Goal: Transaction & Acquisition: Purchase product/service

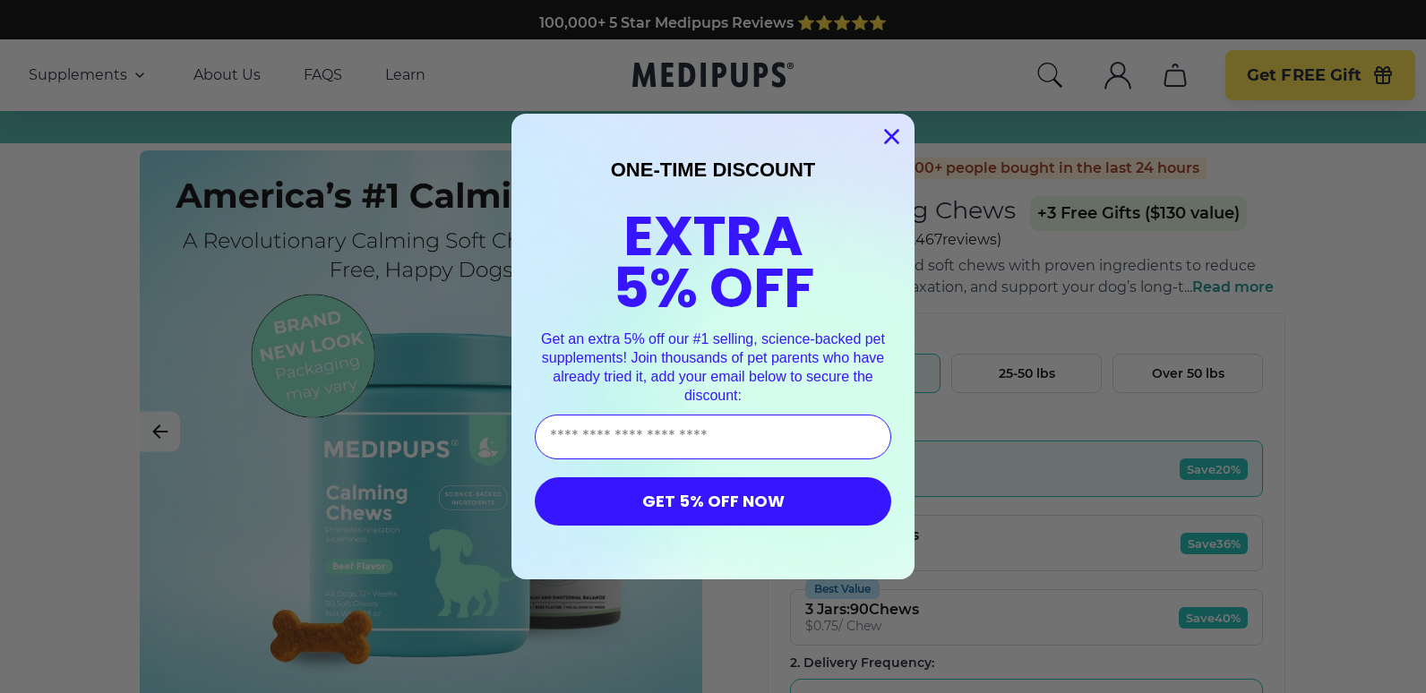
click at [886, 138] on icon "Close dialog" at bounding box center [892, 137] width 13 height 13
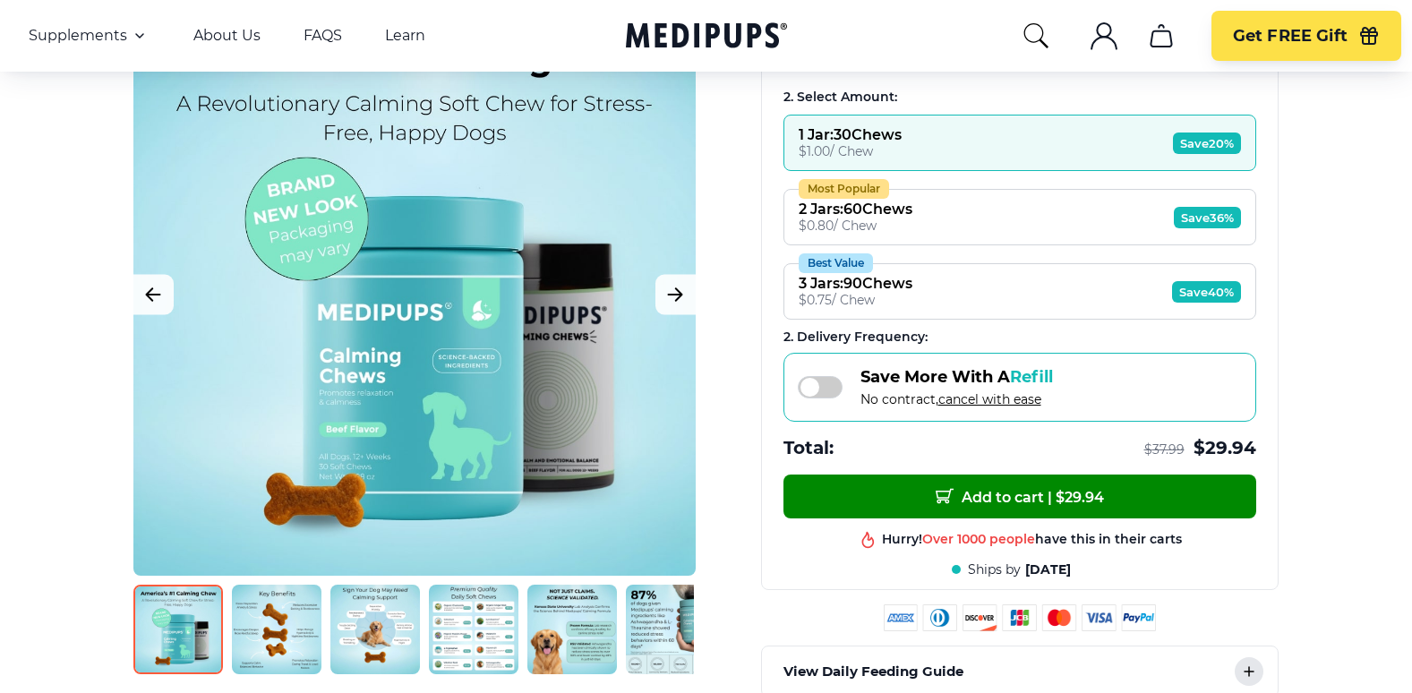
scroll to position [358, 0]
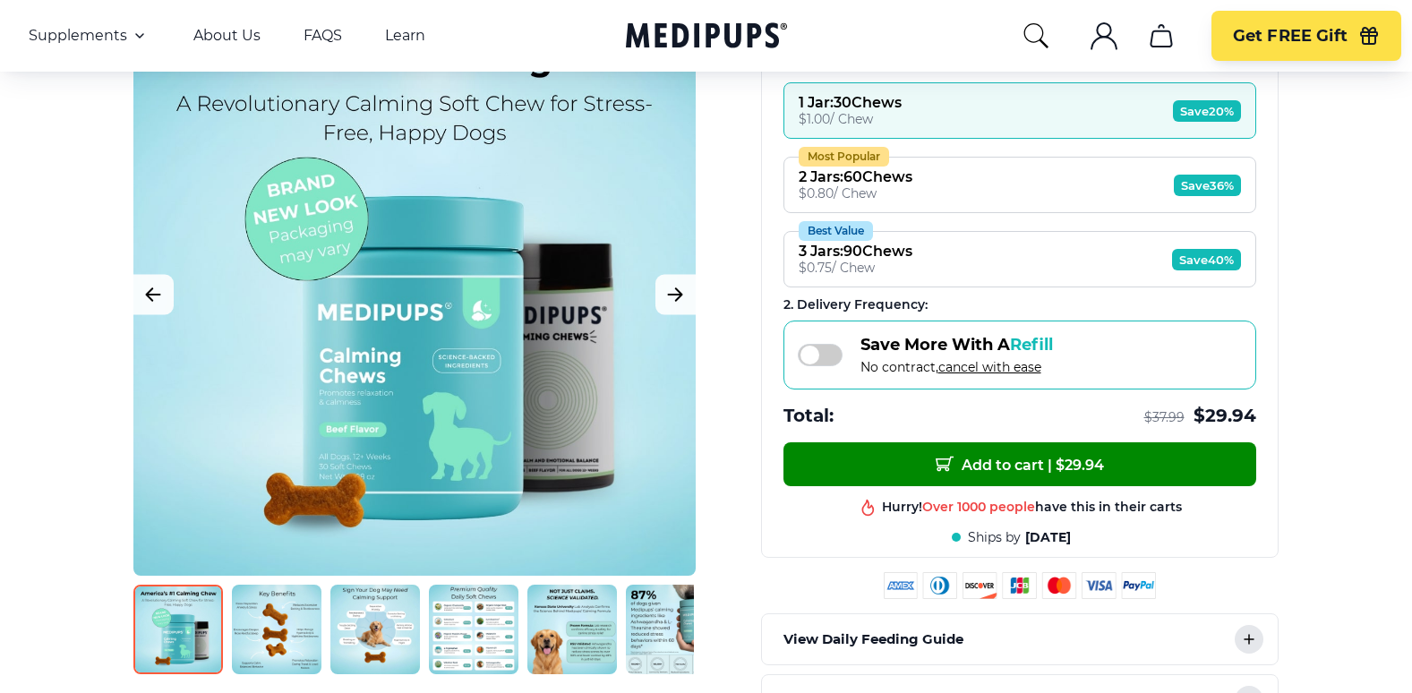
click at [463, 639] on img at bounding box center [474, 630] width 90 height 90
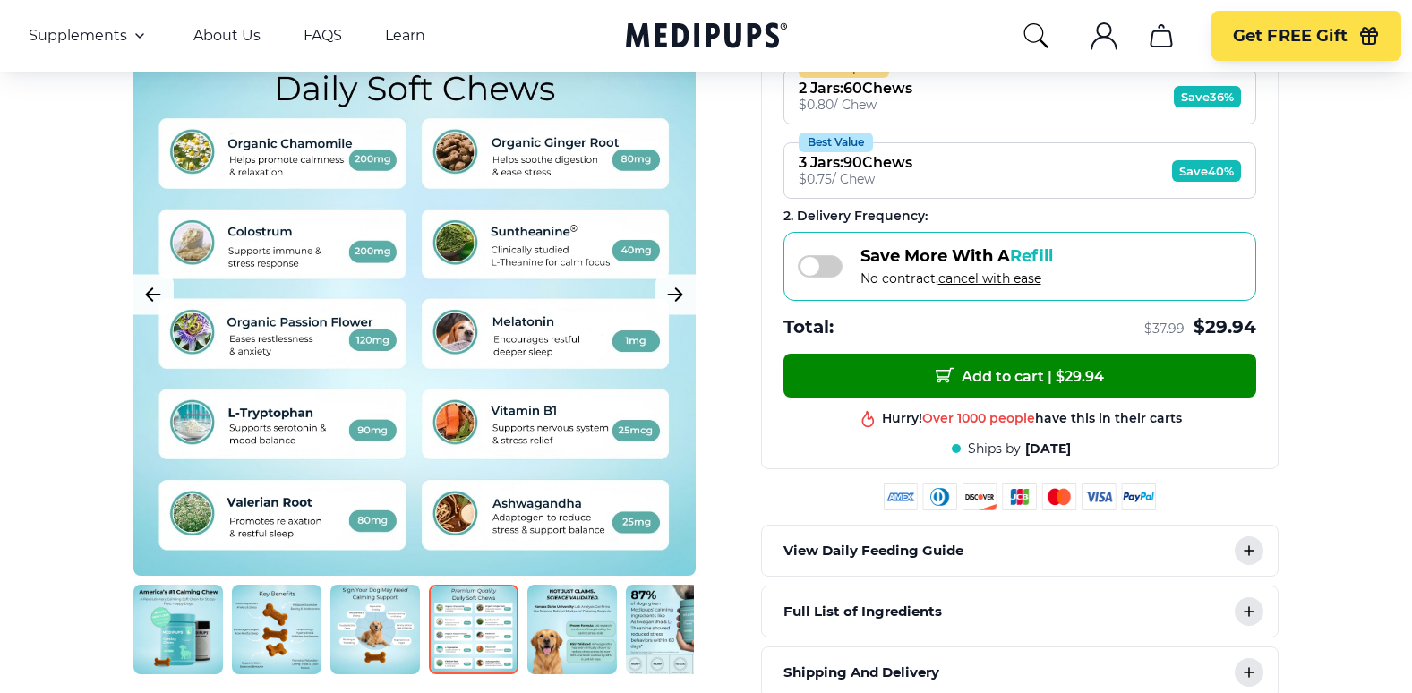
scroll to position [448, 0]
click at [272, 648] on img at bounding box center [277, 630] width 90 height 90
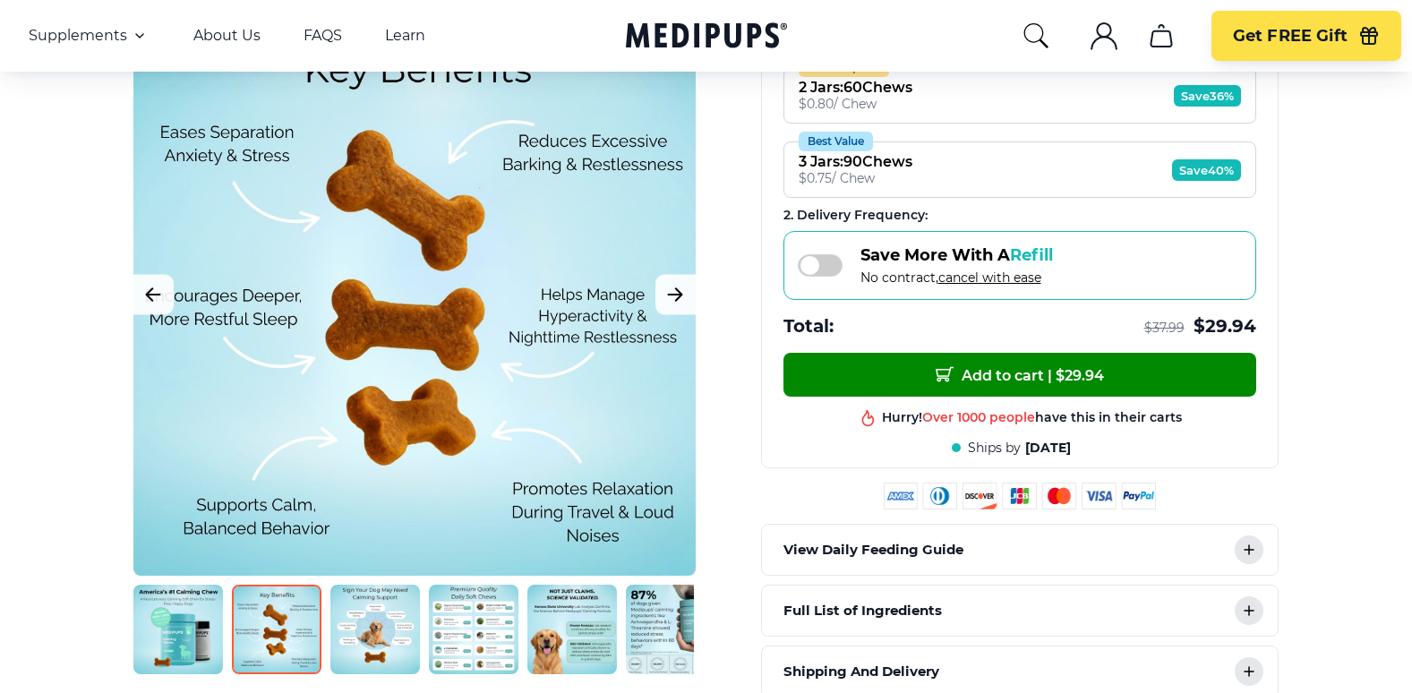
scroll to position [537, 0]
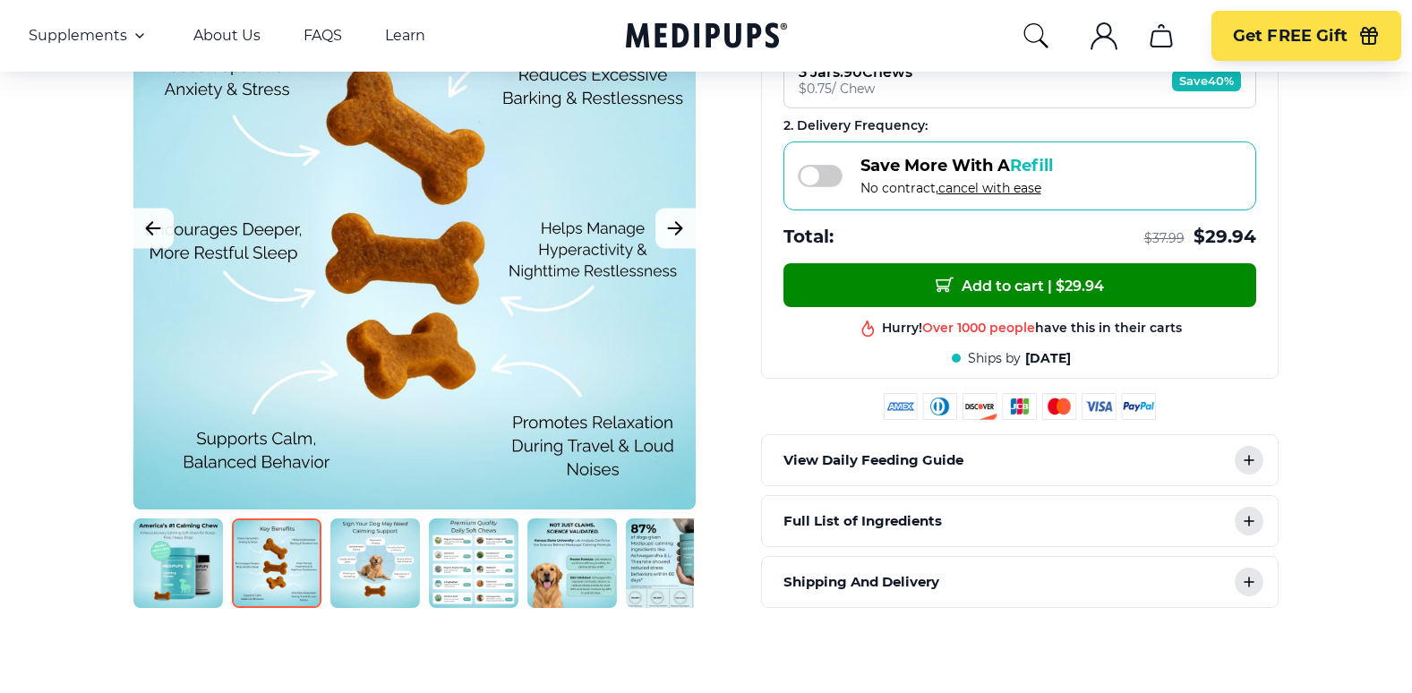
click at [361, 577] on img at bounding box center [375, 564] width 90 height 90
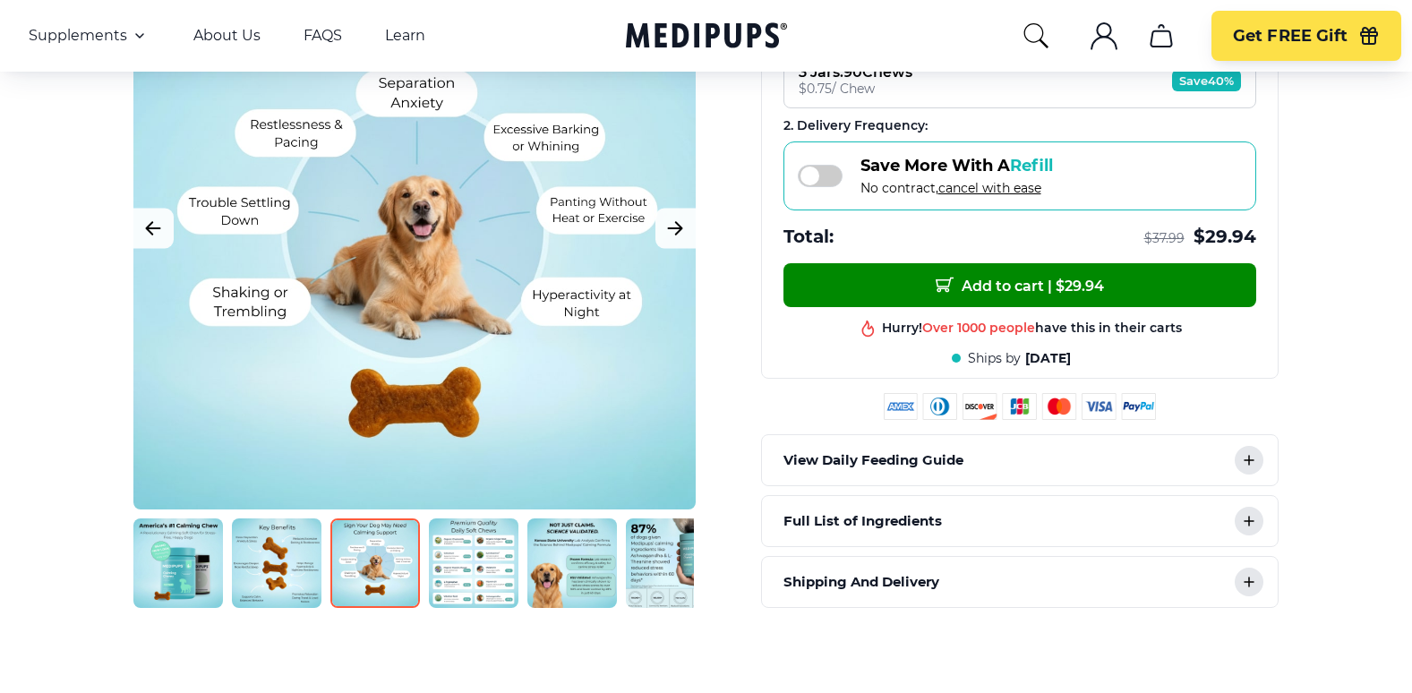
click at [458, 579] on img at bounding box center [474, 564] width 90 height 90
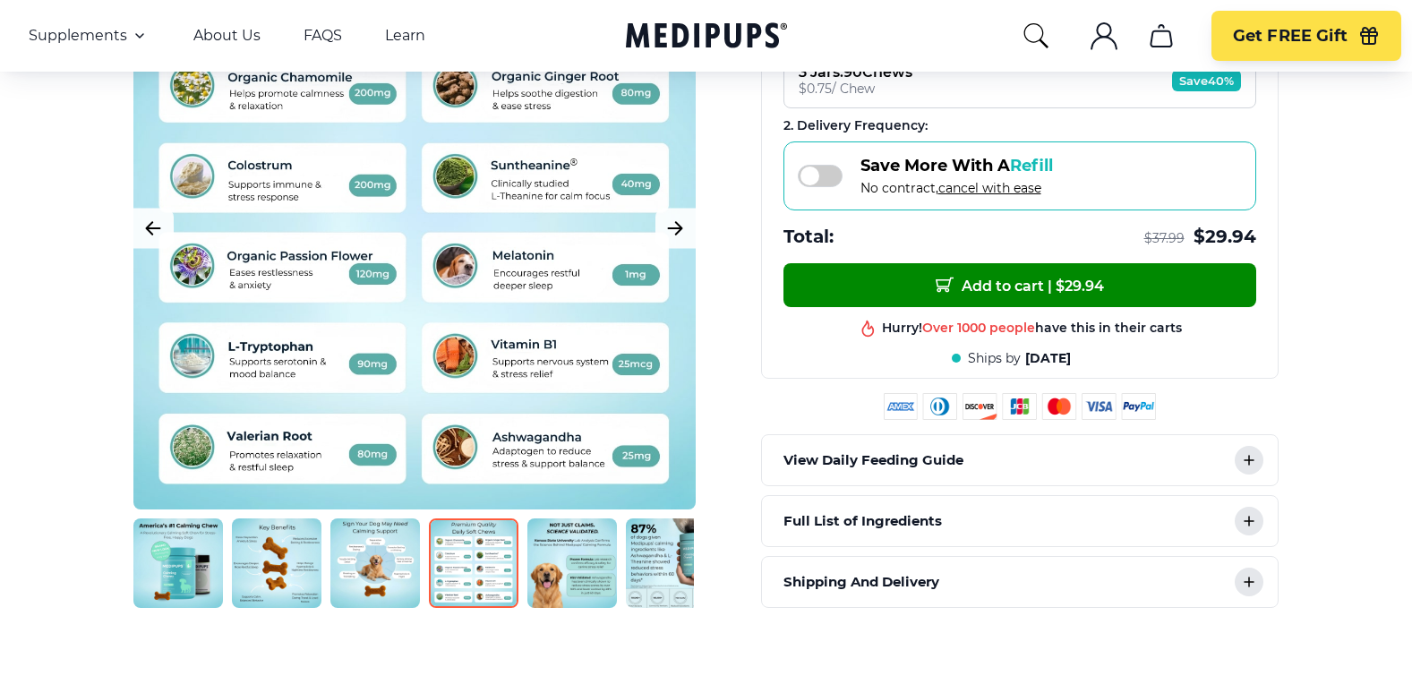
click at [543, 574] on img at bounding box center [572, 564] width 90 height 90
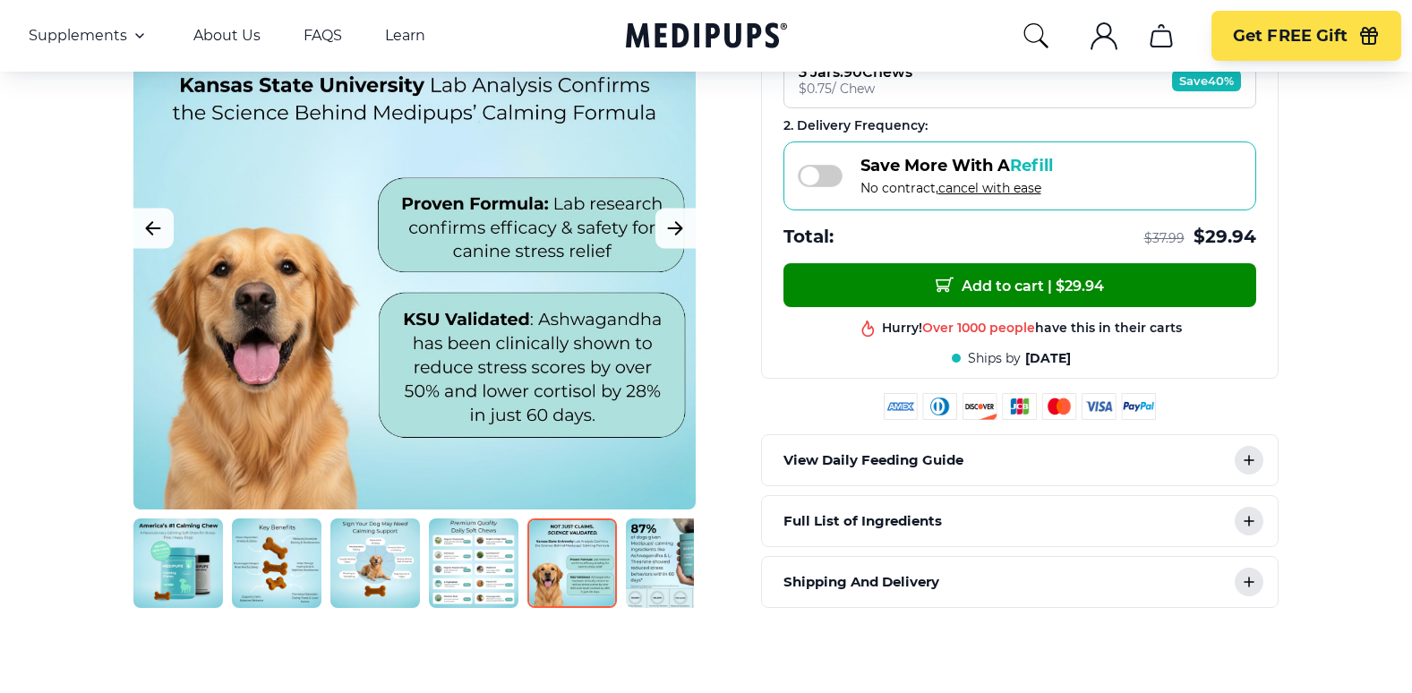
click at [659, 556] on img at bounding box center [671, 564] width 90 height 90
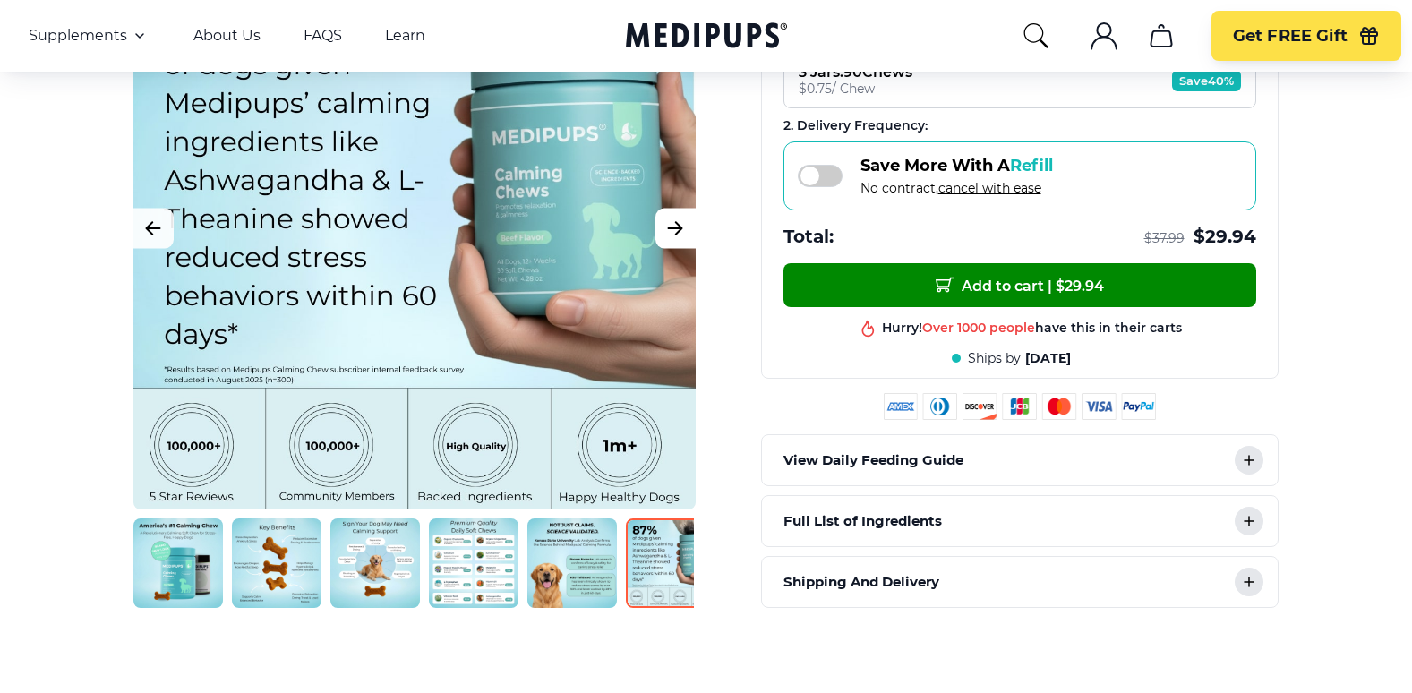
click at [673, 227] on icon "Next Image" at bounding box center [675, 228] width 21 height 22
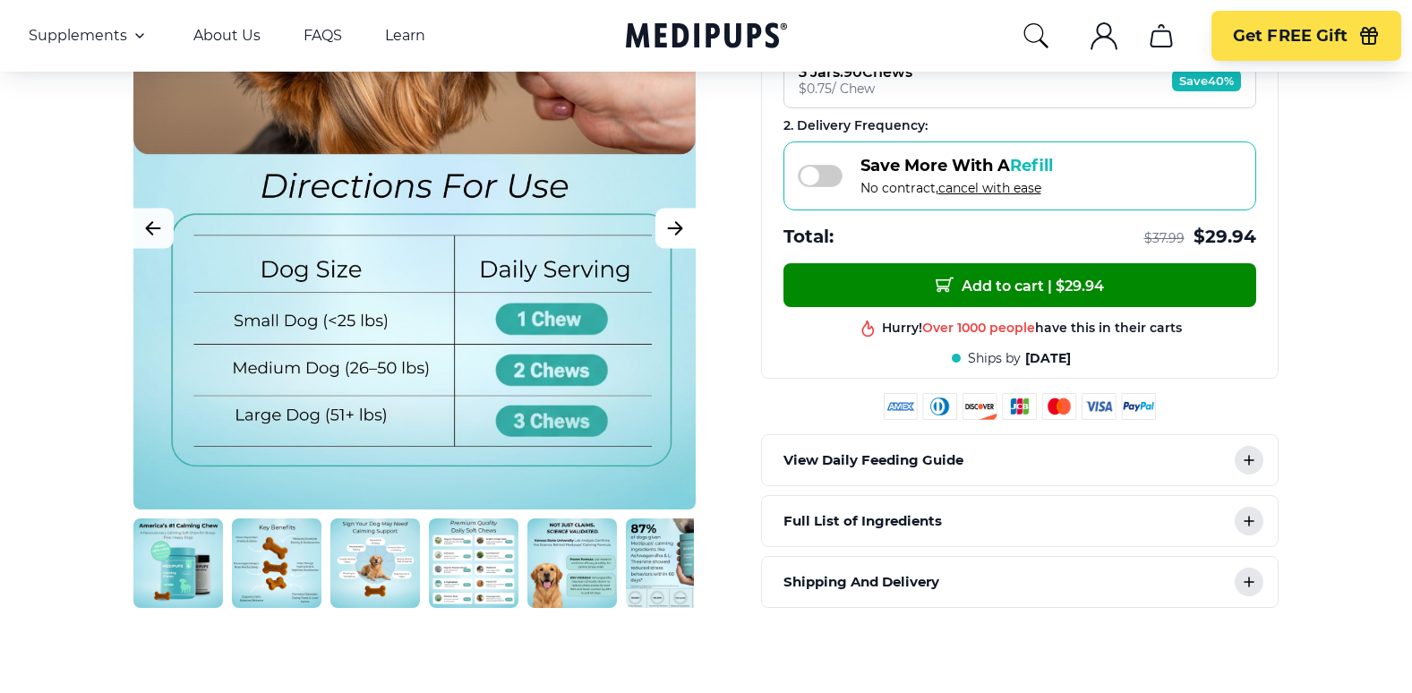
click at [674, 227] on icon "Next Image" at bounding box center [675, 228] width 13 height 13
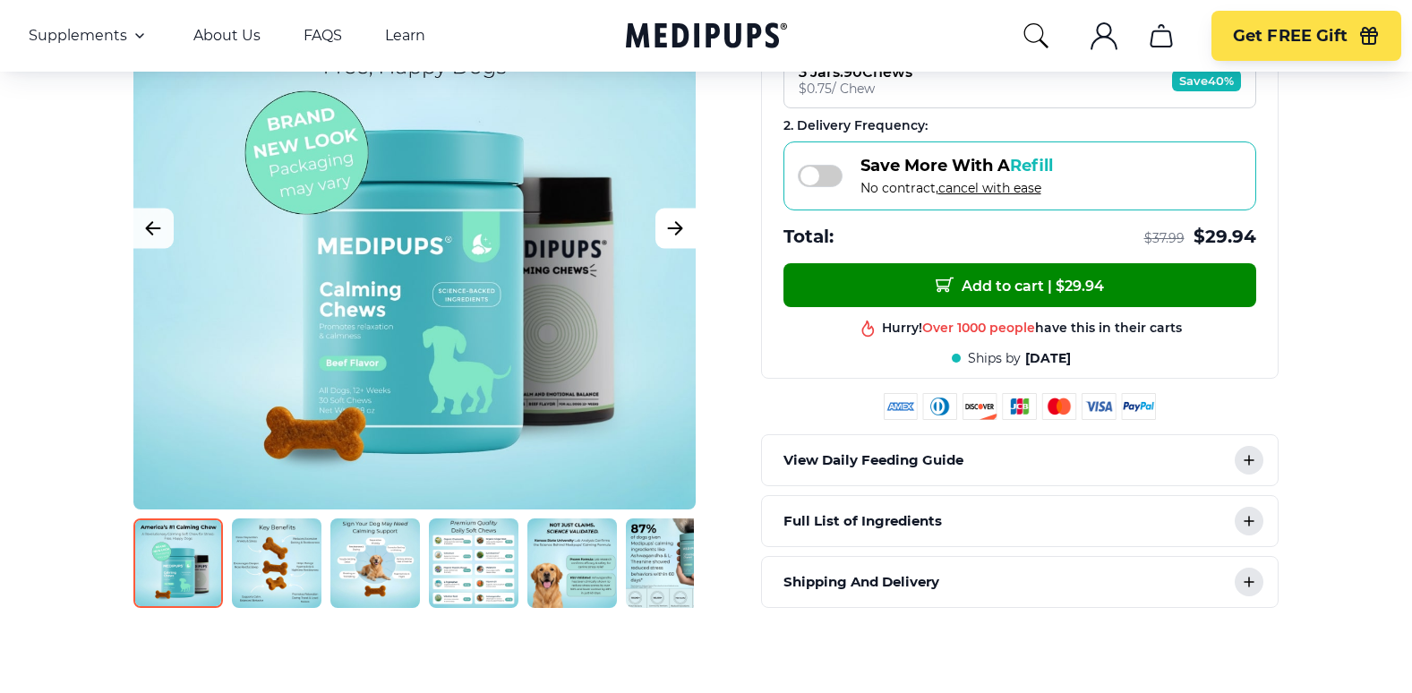
click at [669, 227] on icon "Next Image" at bounding box center [675, 228] width 13 height 13
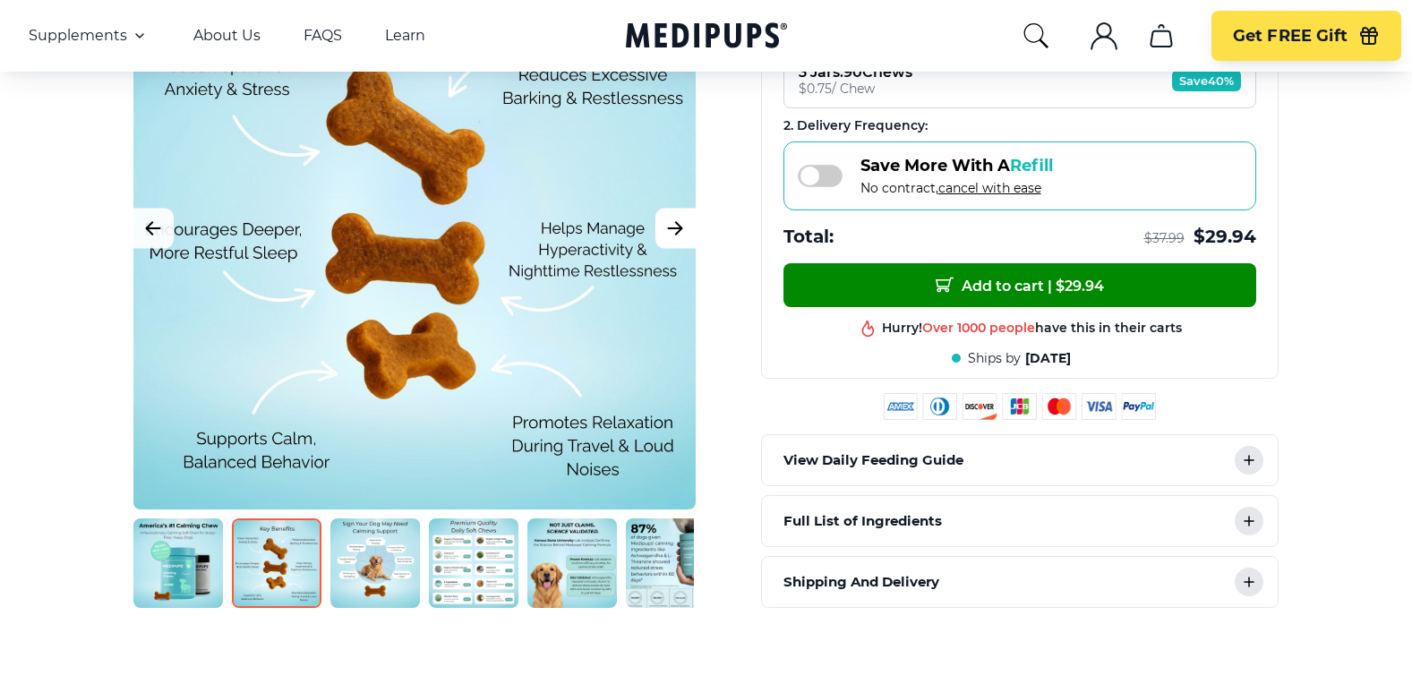
click at [669, 227] on icon "Next Image" at bounding box center [675, 228] width 13 height 13
